Goal: Navigation & Orientation: Find specific page/section

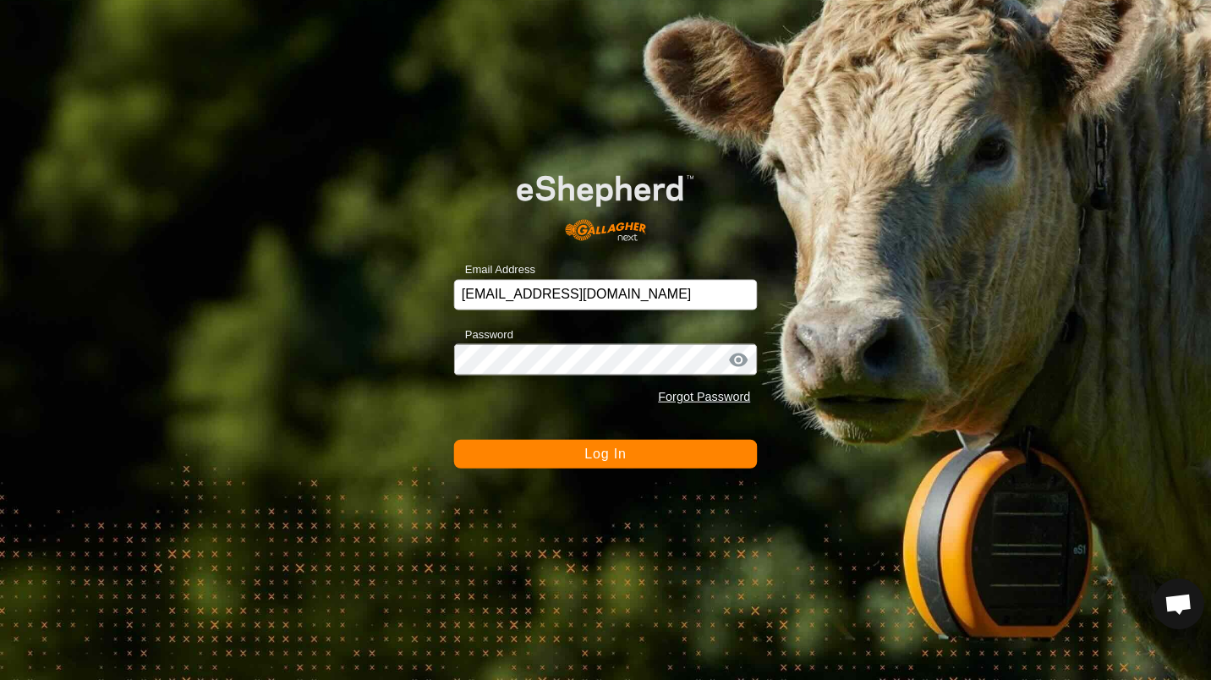
drag, startPoint x: 604, startPoint y: 454, endPoint x: 628, endPoint y: 449, distance: 24.2
click at [628, 449] on button "Log In" at bounding box center [605, 454] width 303 height 29
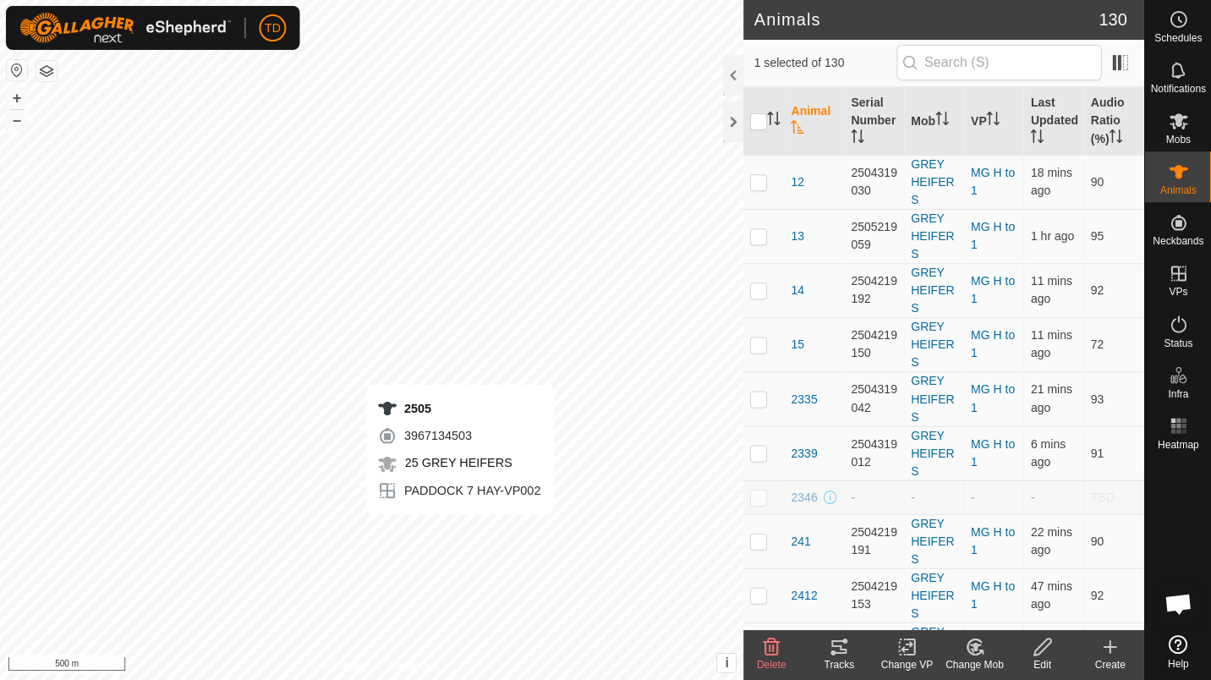
checkbox input "true"
checkbox input "false"
